Goal: Task Accomplishment & Management: Use online tool/utility

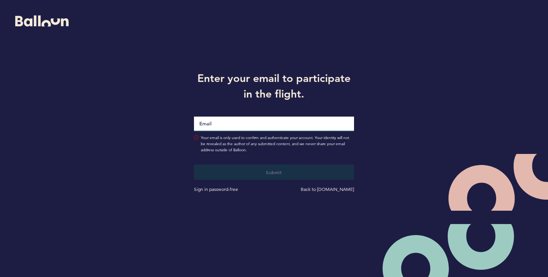
click at [269, 118] on input "Email" at bounding box center [274, 124] width 160 height 14
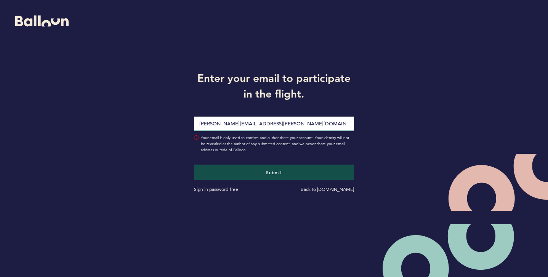
type input "[PERSON_NAME][EMAIL_ADDRESS][PERSON_NAME][DOMAIN_NAME]"
click at [194, 165] on button "Submit" at bounding box center [274, 172] width 160 height 15
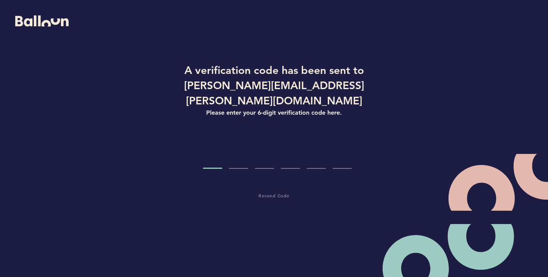
click at [217, 147] on input "Code digit 1" at bounding box center [212, 154] width 19 height 29
paste input "8"
type input "8"
type input "5"
type input "8"
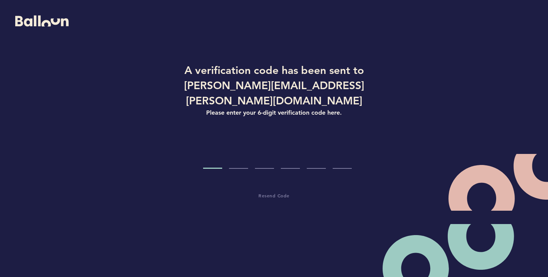
type input "5"
type input "1"
type input "6"
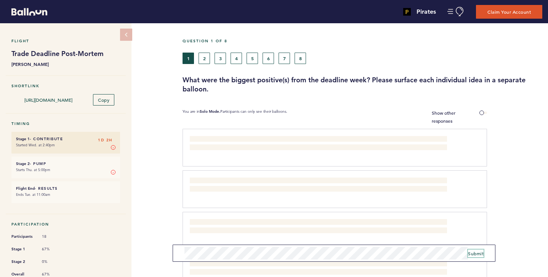
click at [474, 252] on span "Submit" at bounding box center [476, 253] width 16 height 6
click at [482, 113] on span at bounding box center [483, 113] width 8 height 2
click at [0, 0] on input "Show other responses" at bounding box center [0, 0] width 0 height 0
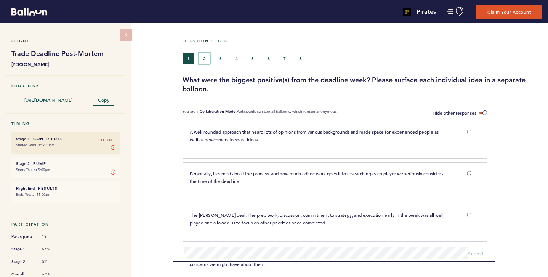
click at [203, 57] on button "2" at bounding box center [203, 58] width 11 height 11
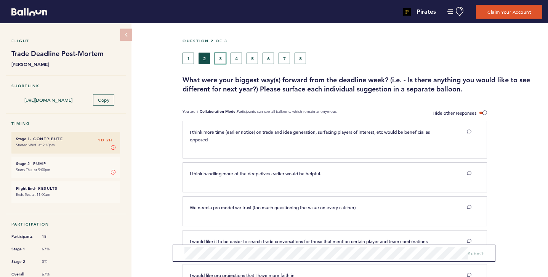
click at [225, 59] on button "3" at bounding box center [219, 58] width 11 height 11
